Goal: Transaction & Acquisition: Purchase product/service

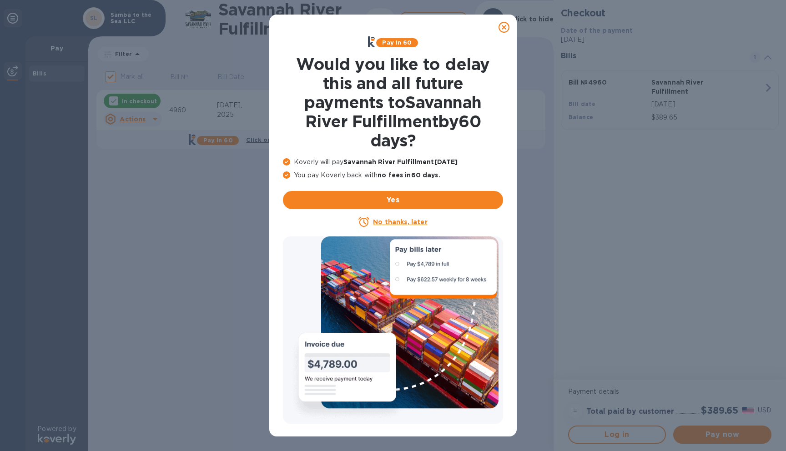
click at [382, 219] on u "No thanks, later" at bounding box center [400, 221] width 54 height 7
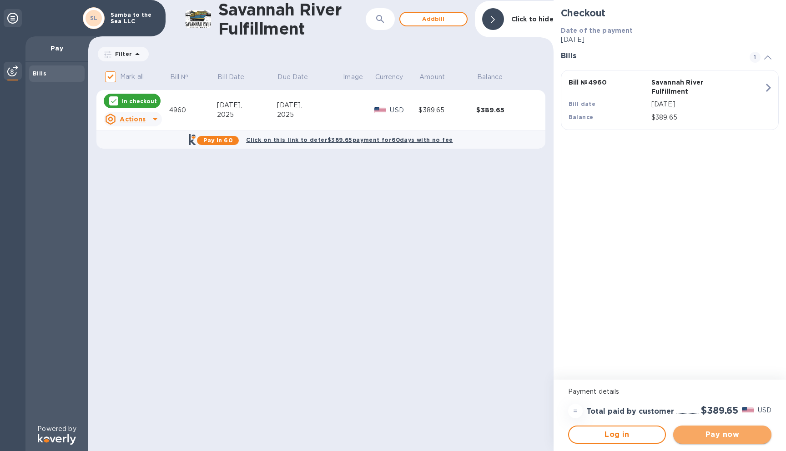
click at [716, 436] on span "Pay now" at bounding box center [723, 434] width 84 height 11
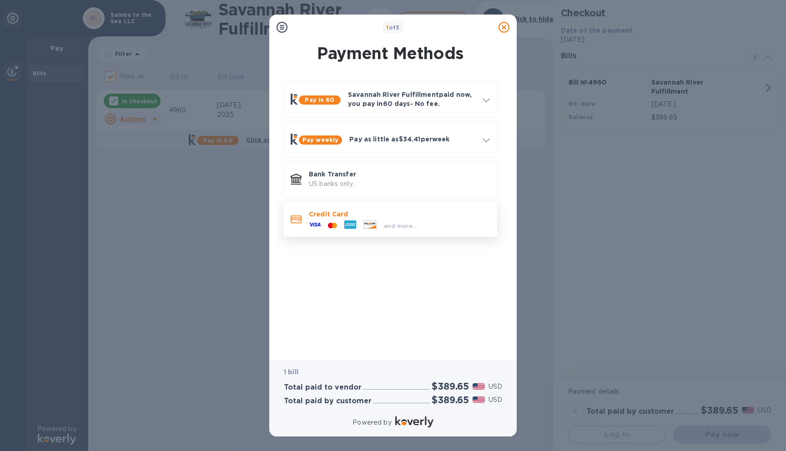
click at [386, 215] on p "Credit Card" at bounding box center [399, 214] width 181 height 9
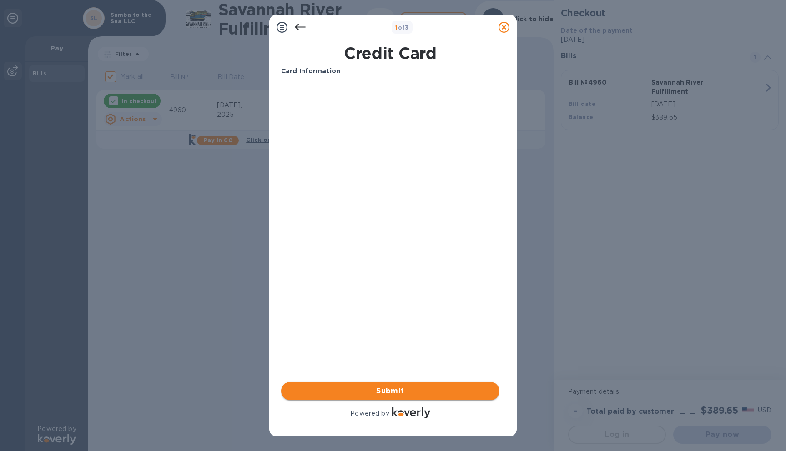
click at [399, 386] on span "Submit" at bounding box center [390, 391] width 204 height 11
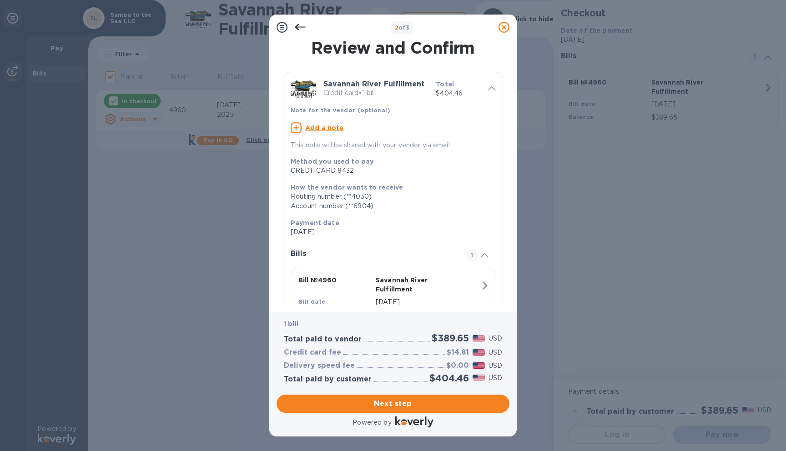
scroll to position [46, 0]
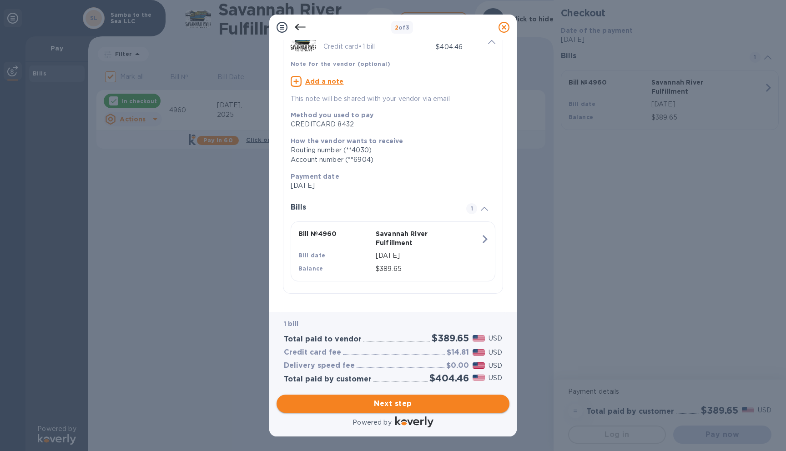
click at [391, 405] on span "Next step" at bounding box center [393, 403] width 218 height 11
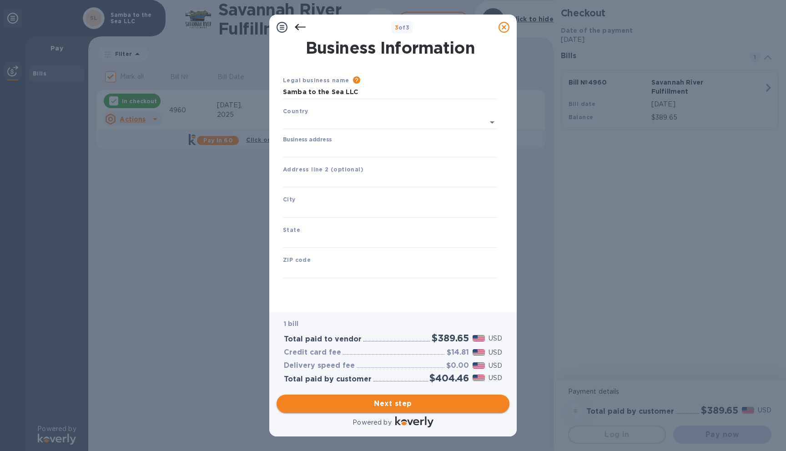
scroll to position [0, 0]
type input "[GEOGRAPHIC_DATA]"
click at [343, 147] on input "Business address" at bounding box center [390, 149] width 215 height 14
type input "[STREET_ADDRESS]"
click at [502, 195] on div "Business Information Legal business name Please provide the legal name that app…" at bounding box center [393, 169] width 224 height 259
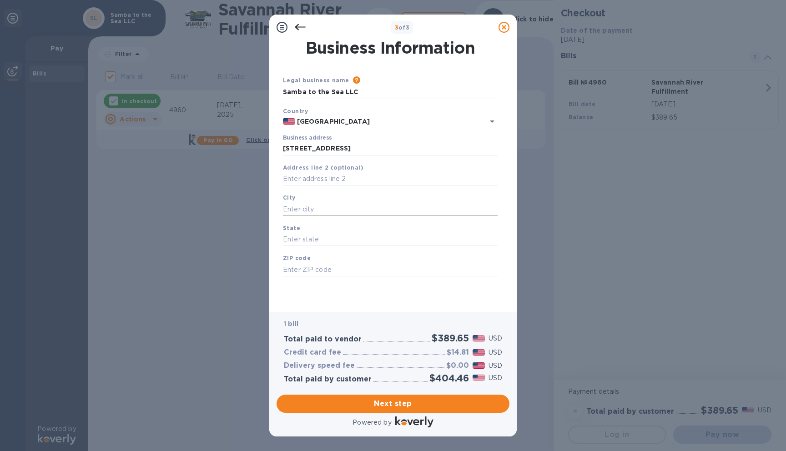
click at [338, 212] on input "text" at bounding box center [390, 209] width 215 height 14
type input "Savannah"
type input "GA"
type input "31411"
click at [508, 236] on div "Business Information Legal business name Please provide the legal name that app…" at bounding box center [393, 172] width 233 height 265
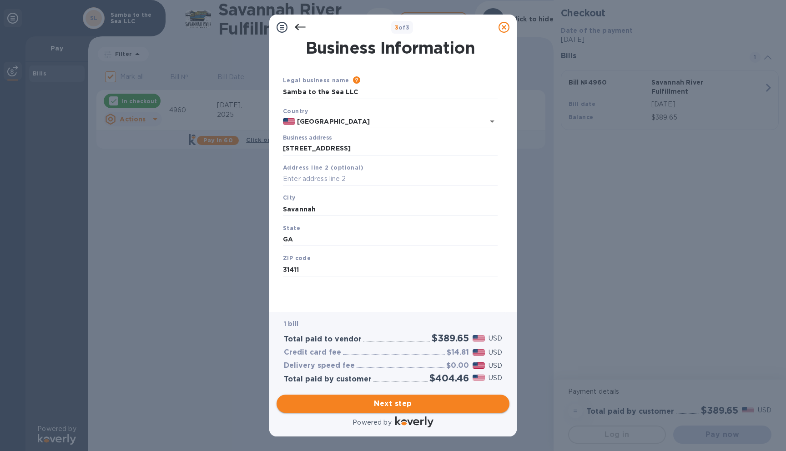
click at [372, 402] on span "Next step" at bounding box center [393, 403] width 218 height 11
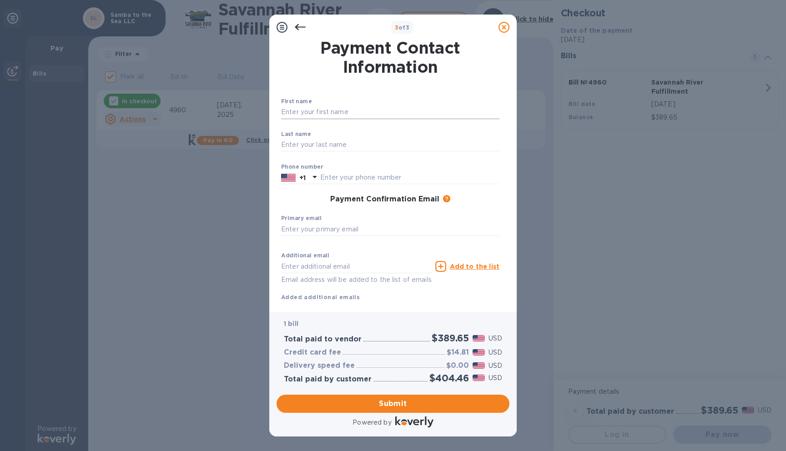
click at [308, 108] on input "text" at bounding box center [390, 113] width 218 height 14
type input "[PERSON_NAME]"
type input "Brown"
type input "9123358853"
type input "[EMAIL_ADDRESS][DOMAIN_NAME]"
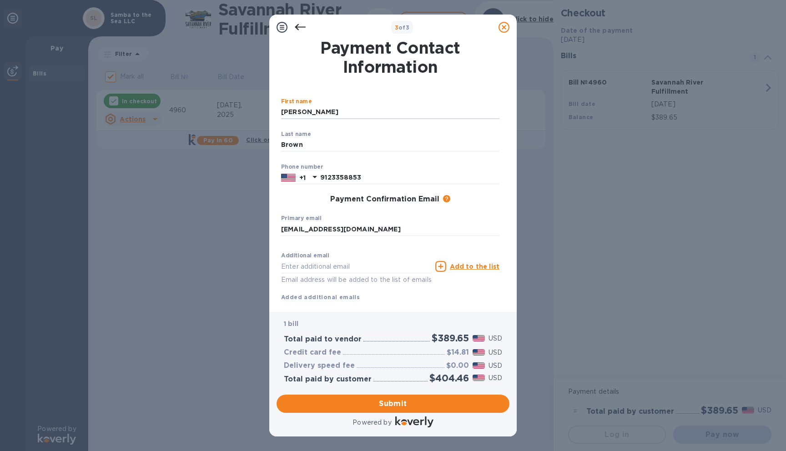
type input "[EMAIL_ADDRESS][DOMAIN_NAME]"
click at [403, 179] on input "9123358853" at bounding box center [409, 178] width 179 height 14
type input "2017043741"
click at [390, 237] on div "Primary email [EMAIL_ADDRESS][DOMAIN_NAME] ​" at bounding box center [390, 231] width 218 height 33
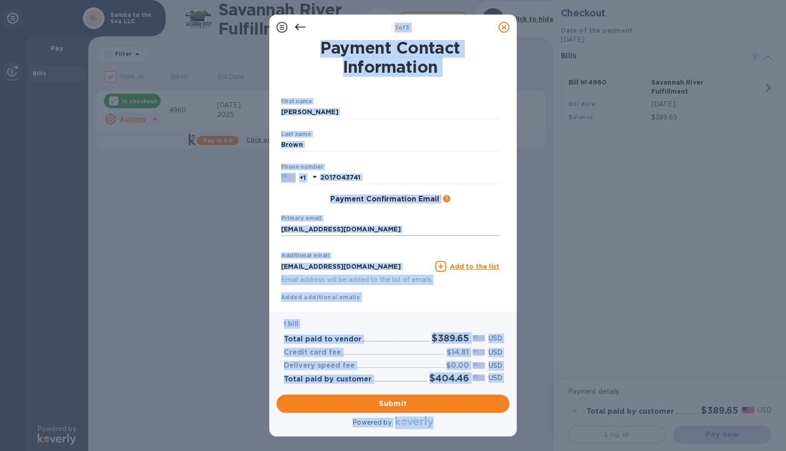
click at [384, 228] on input "[EMAIL_ADDRESS][DOMAIN_NAME]" at bounding box center [390, 229] width 218 height 14
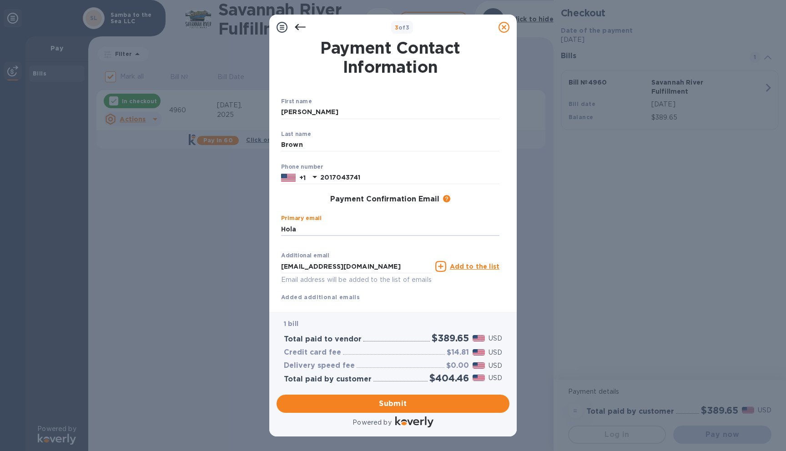
type input "[EMAIL_ADDRESS][DOMAIN_NAME]"
click at [376, 271] on input "[EMAIL_ADDRESS][DOMAIN_NAME]" at bounding box center [356, 267] width 151 height 14
click at [472, 290] on div "Additional email Email address will be added to the list of emails Add to the l…" at bounding box center [390, 275] width 218 height 54
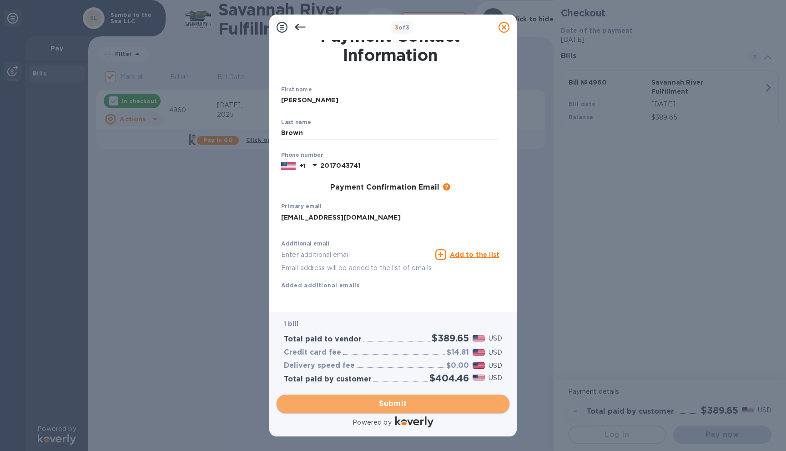
click at [413, 405] on span "Submit" at bounding box center [393, 403] width 218 height 11
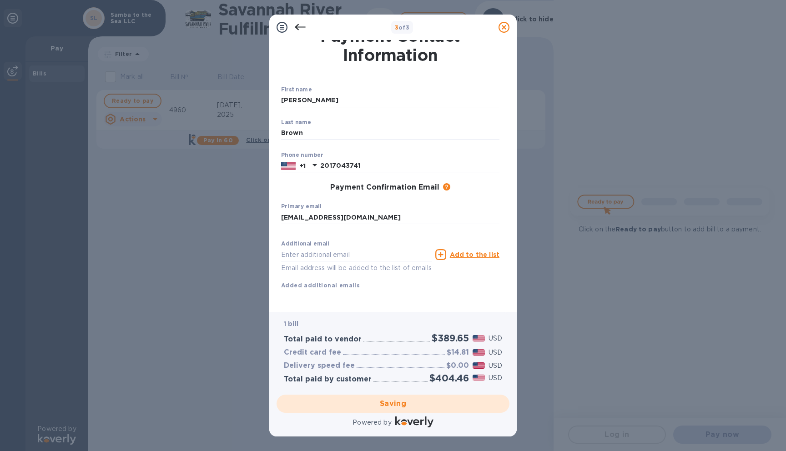
checkbox input "false"
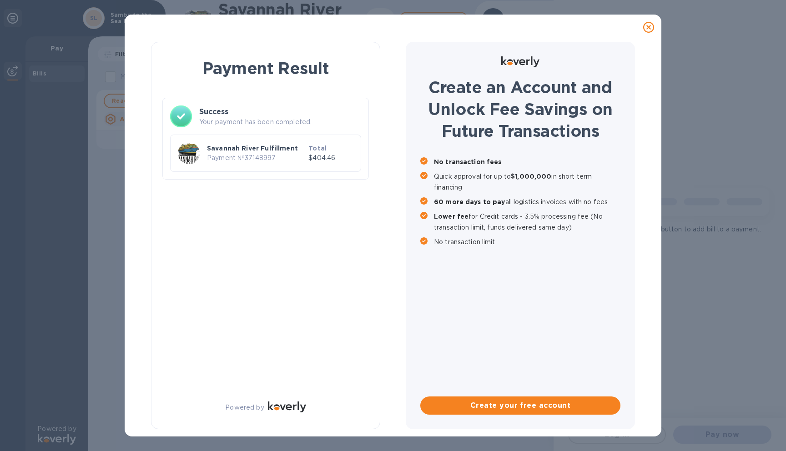
scroll to position [0, 0]
